Goal: Information Seeking & Learning: Learn about a topic

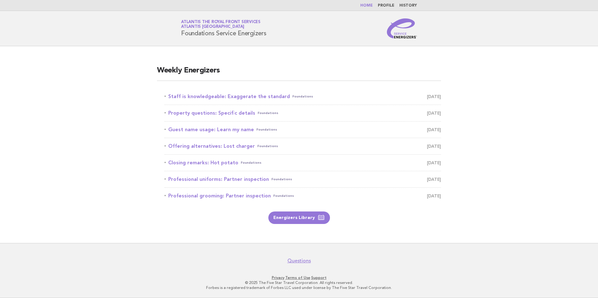
click at [540, 171] on main "Weekly Energizers Staff is knowledgeable: Exaggerate the standard Foundations […" at bounding box center [299, 144] width 598 height 197
click at [217, 96] on link "Staff is knowledgeable: Exaggerate the standard Foundations September 26" at bounding box center [302, 96] width 276 height 9
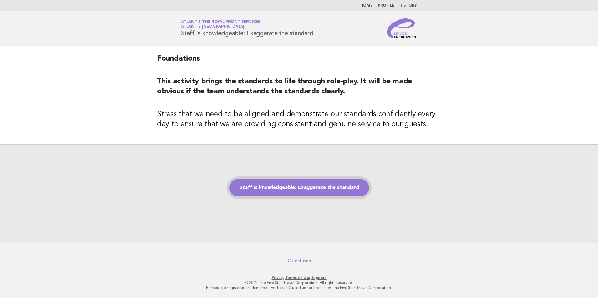
click at [330, 189] on link "Staff is knowledgeable: Exaggerate the standard" at bounding box center [299, 188] width 140 height 18
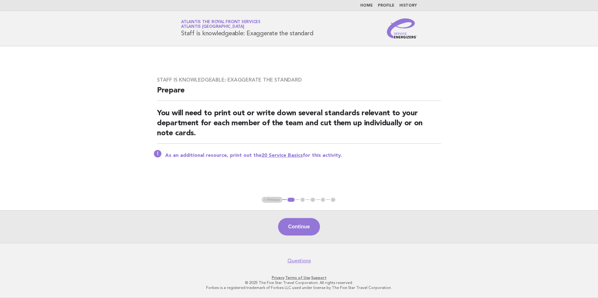
click at [284, 156] on link "20 Service Basics" at bounding box center [281, 155] width 41 height 5
click at [312, 219] on button "Continue" at bounding box center [299, 227] width 42 height 18
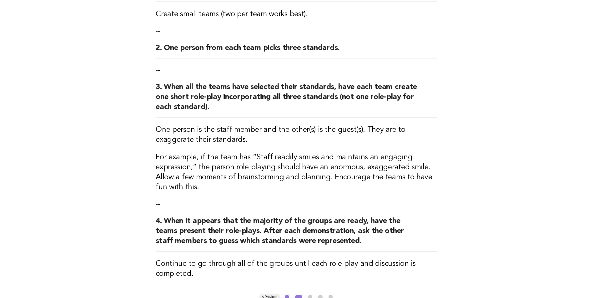
scroll to position [156, 0]
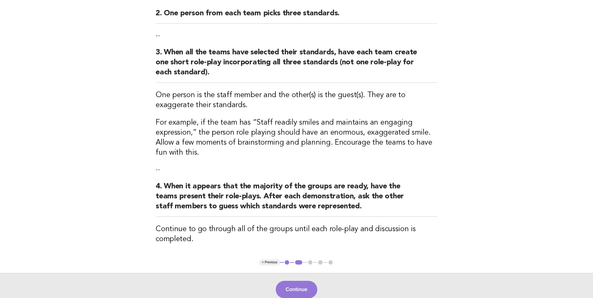
drag, startPoint x: 309, startPoint y: 285, endPoint x: 311, endPoint y: 280, distance: 5.6
click at [311, 284] on button "Continue" at bounding box center [297, 290] width 42 height 18
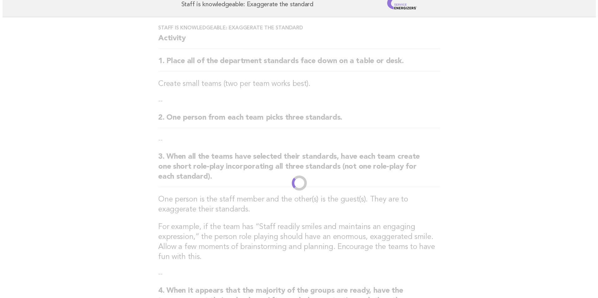
scroll to position [0, 0]
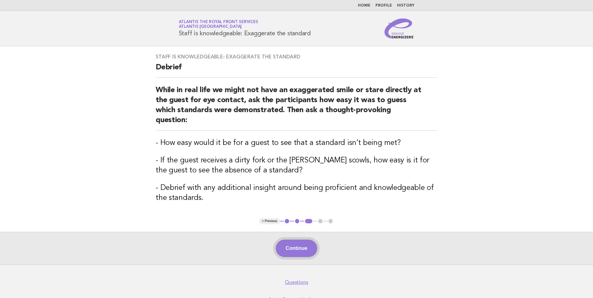
click at [297, 241] on button "Continue" at bounding box center [297, 249] width 42 height 18
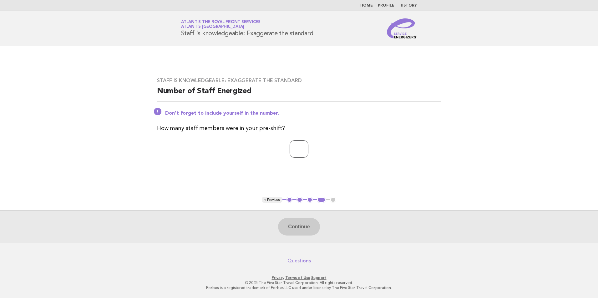
click at [303, 149] on input "number" at bounding box center [299, 149] width 19 height 18
type input "*"
click at [306, 225] on button "Continue" at bounding box center [299, 227] width 42 height 18
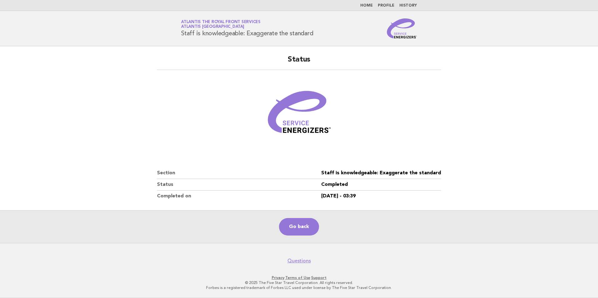
drag, startPoint x: 477, startPoint y: 121, endPoint x: 474, endPoint y: 120, distance: 3.4
click at [477, 121] on main "Status Section Staff is knowledgeable: Exaggerate the standard Status Completed…" at bounding box center [299, 144] width 598 height 197
